Goal: Task Accomplishment & Management: Manage account settings

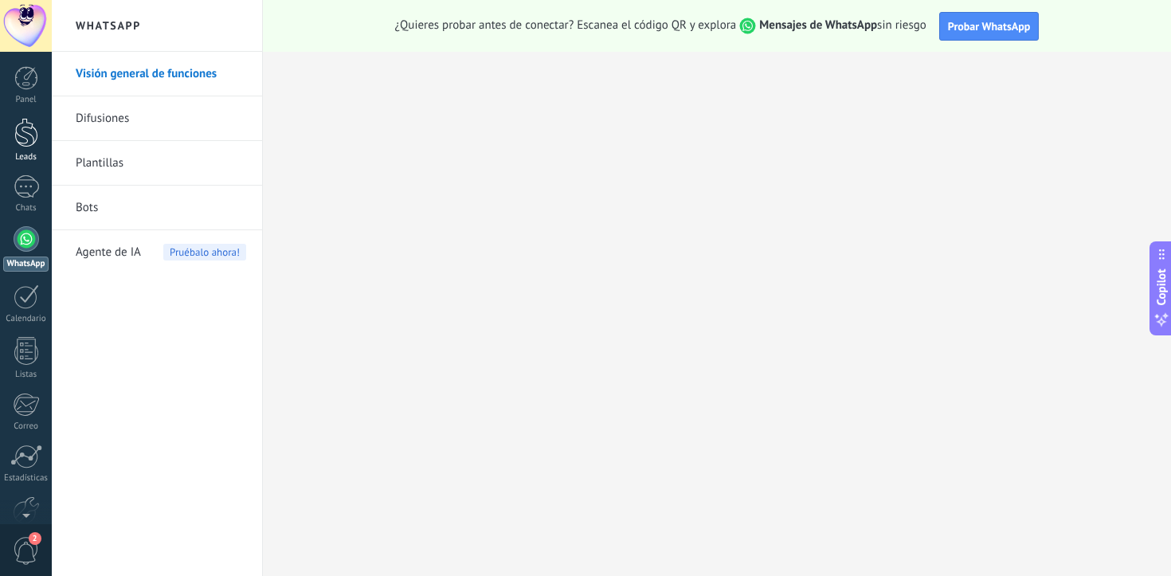
click at [33, 142] on div at bounding box center [26, 132] width 24 height 29
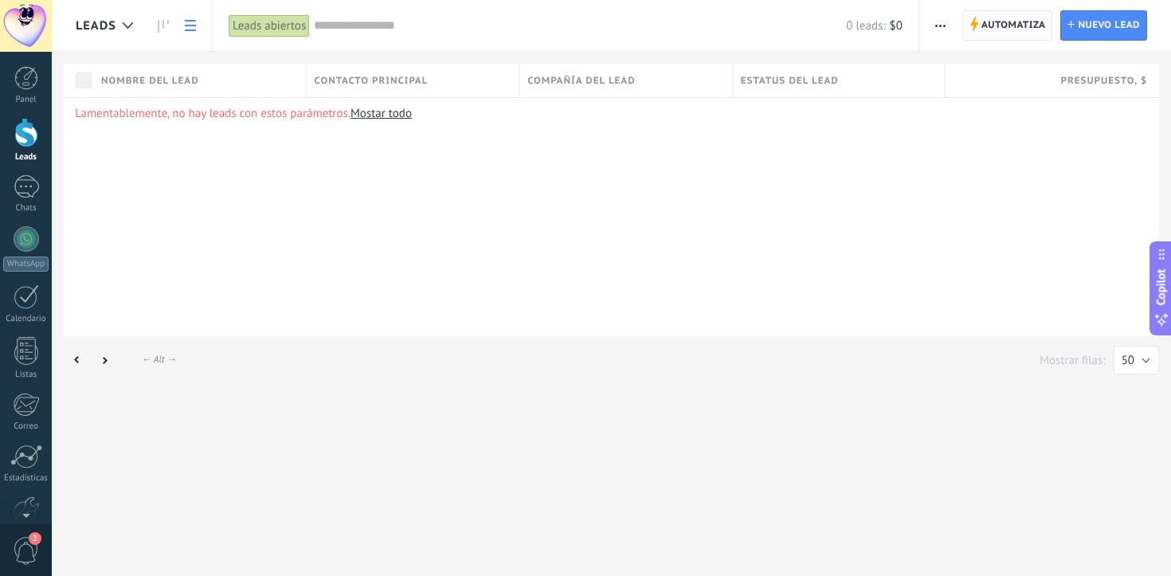
click at [991, 29] on span "Automatiza" at bounding box center [1013, 25] width 65 height 29
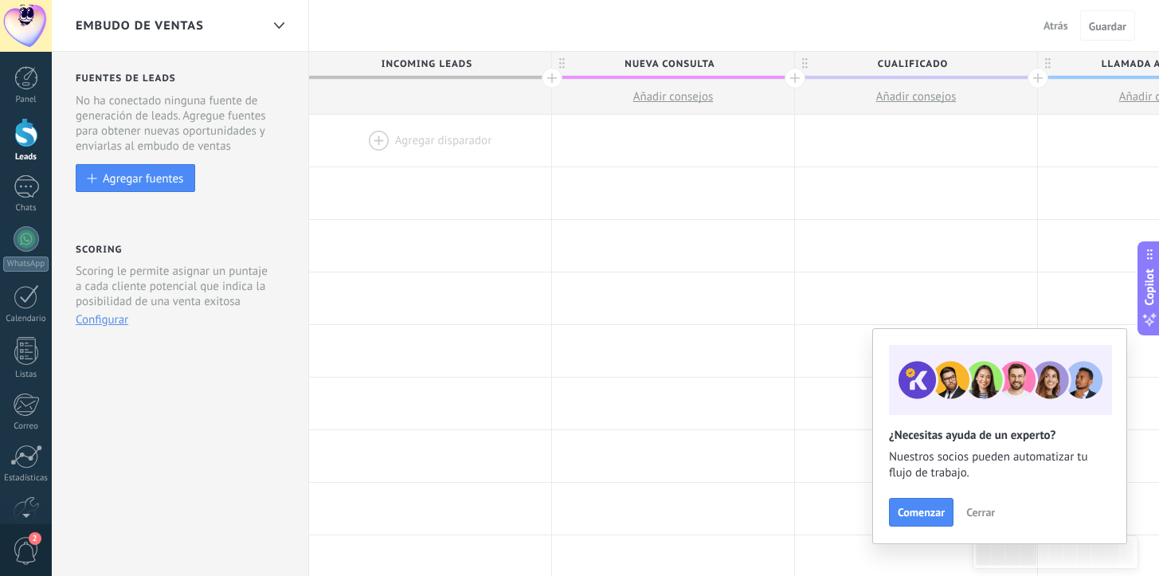
click at [971, 515] on span "Cerrar" at bounding box center [980, 511] width 29 height 11
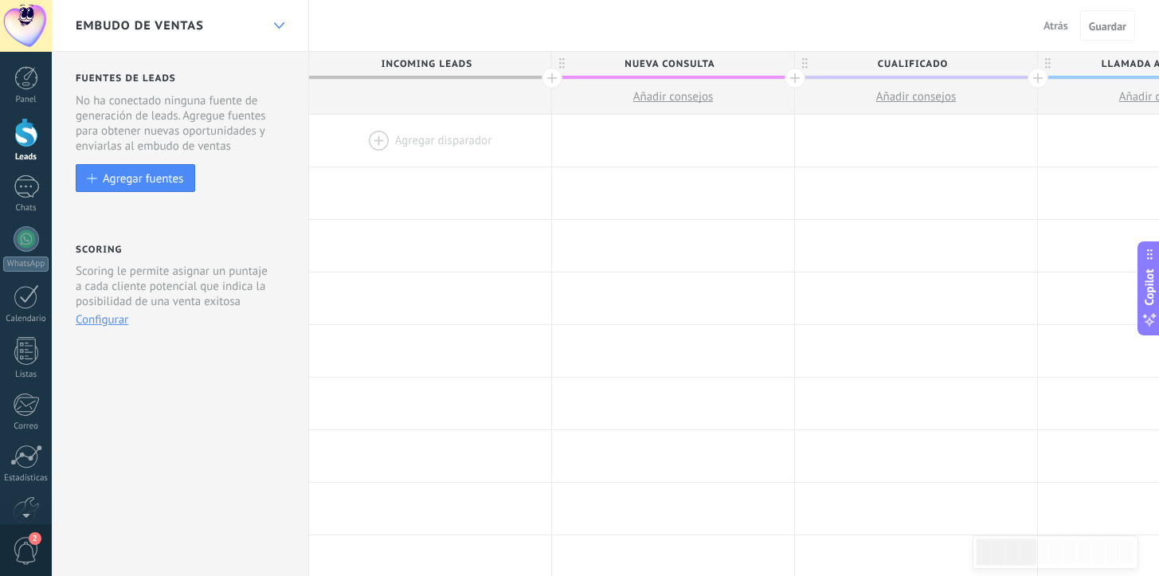
click at [279, 30] on div at bounding box center [278, 25] width 27 height 31
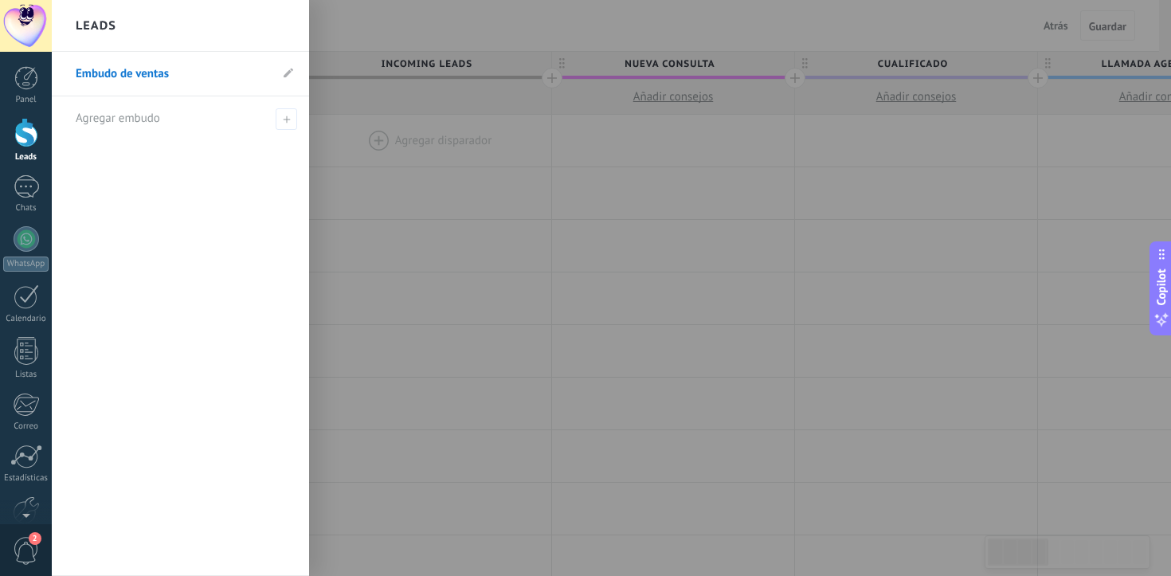
click at [30, 137] on div at bounding box center [26, 132] width 24 height 29
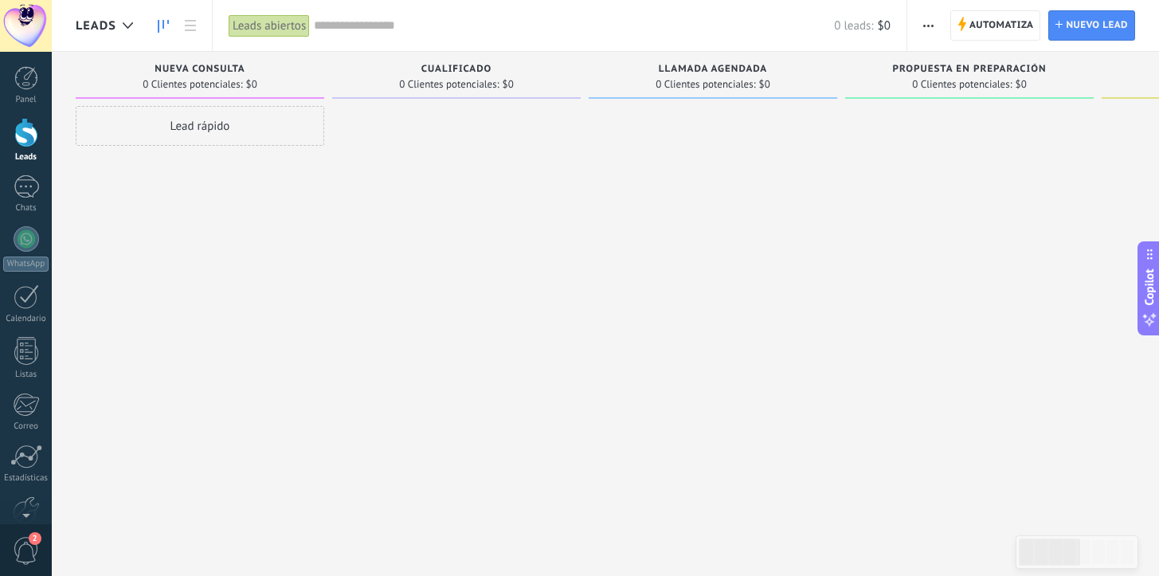
click at [932, 22] on span "button" at bounding box center [928, 25] width 10 height 30
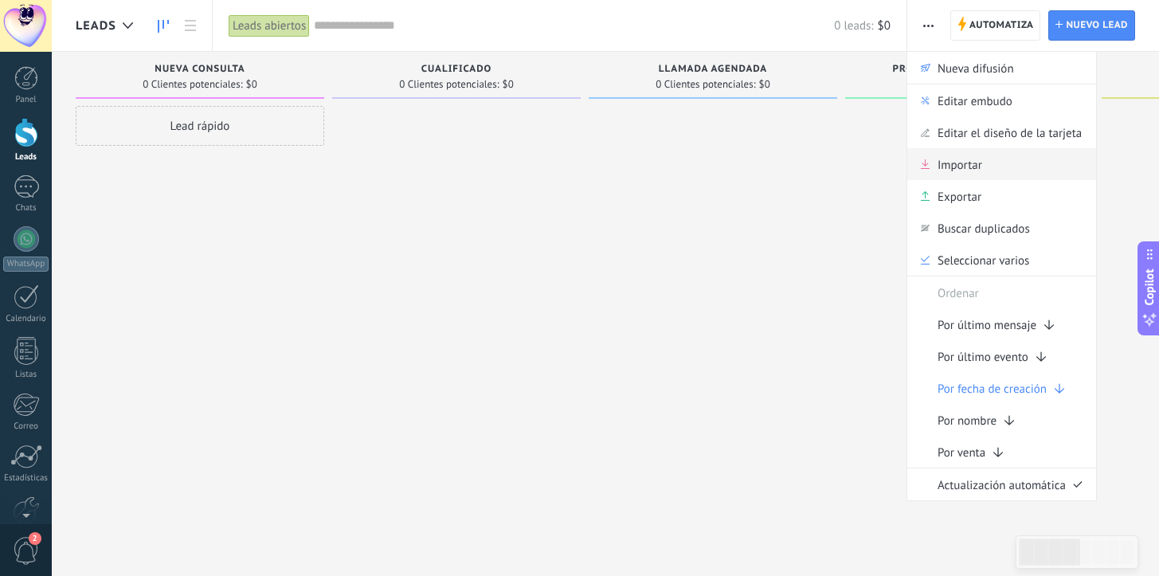
click at [956, 167] on span "Importar" at bounding box center [959, 164] width 45 height 32
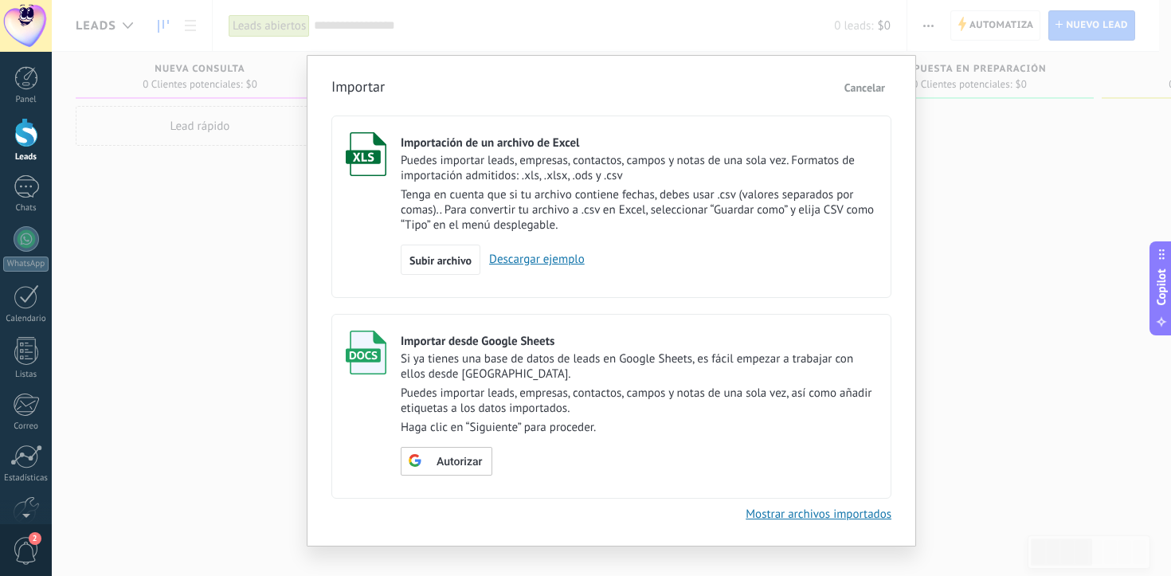
click at [878, 83] on span "Cancelar" at bounding box center [864, 87] width 41 height 14
